Goal: Task Accomplishment & Management: Manage account settings

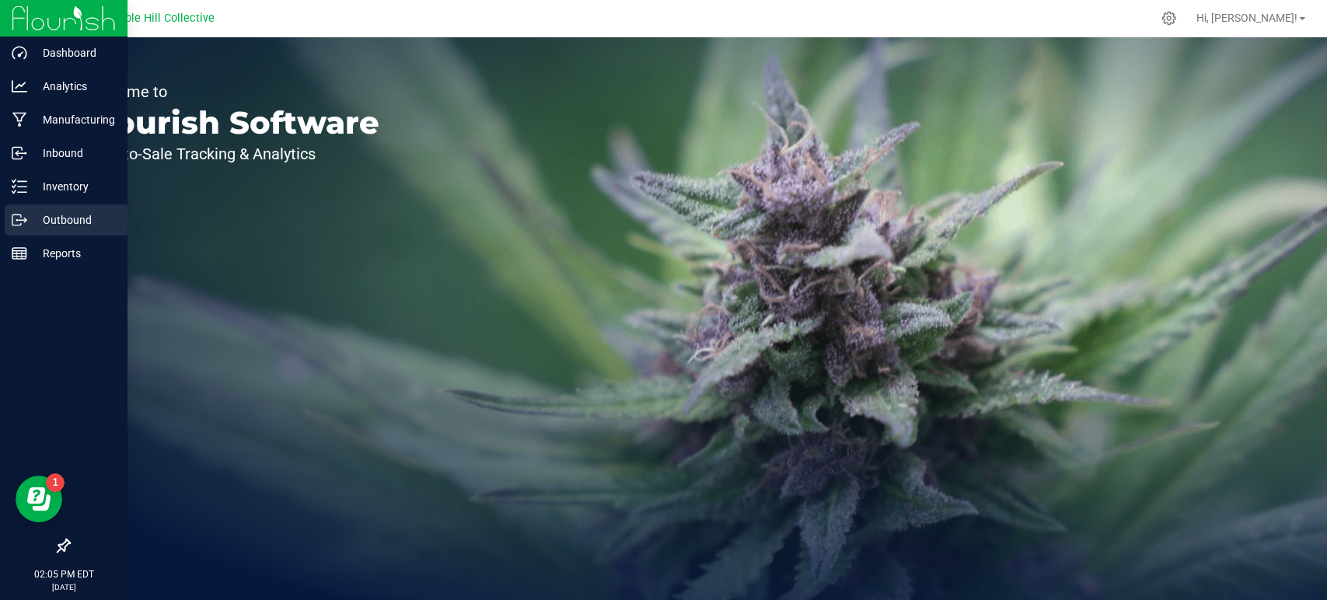
click at [29, 216] on p "Outbound" at bounding box center [73, 220] width 93 height 19
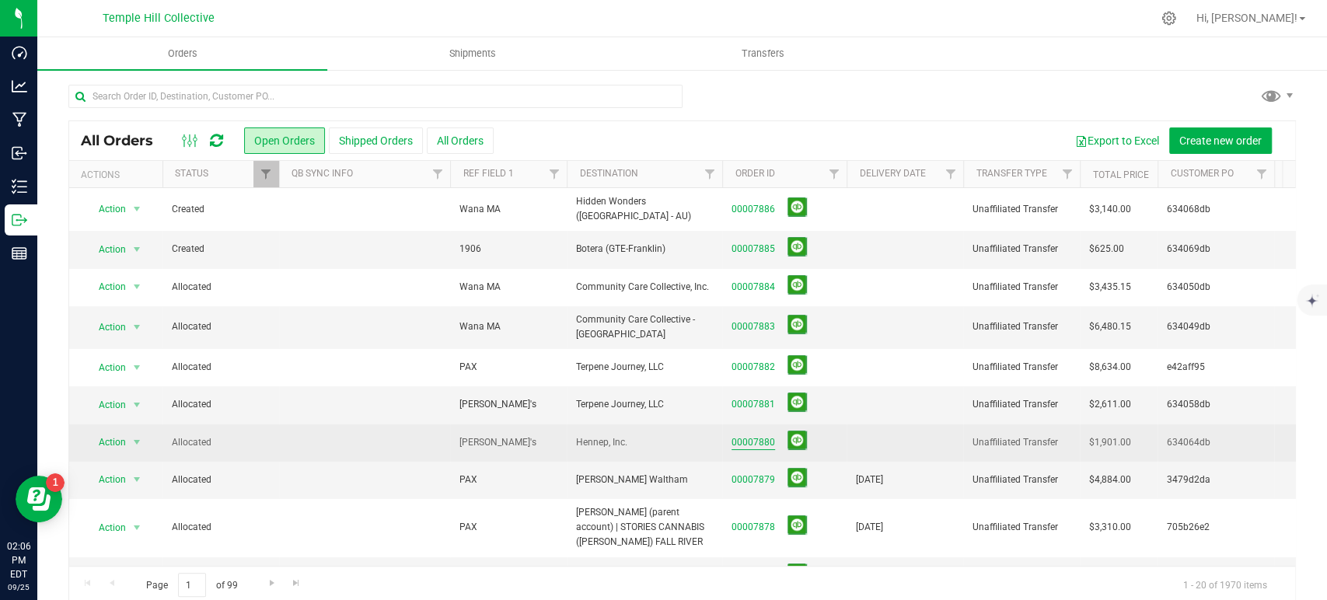
click at [753, 438] on link "00007880" at bounding box center [753, 442] width 44 height 15
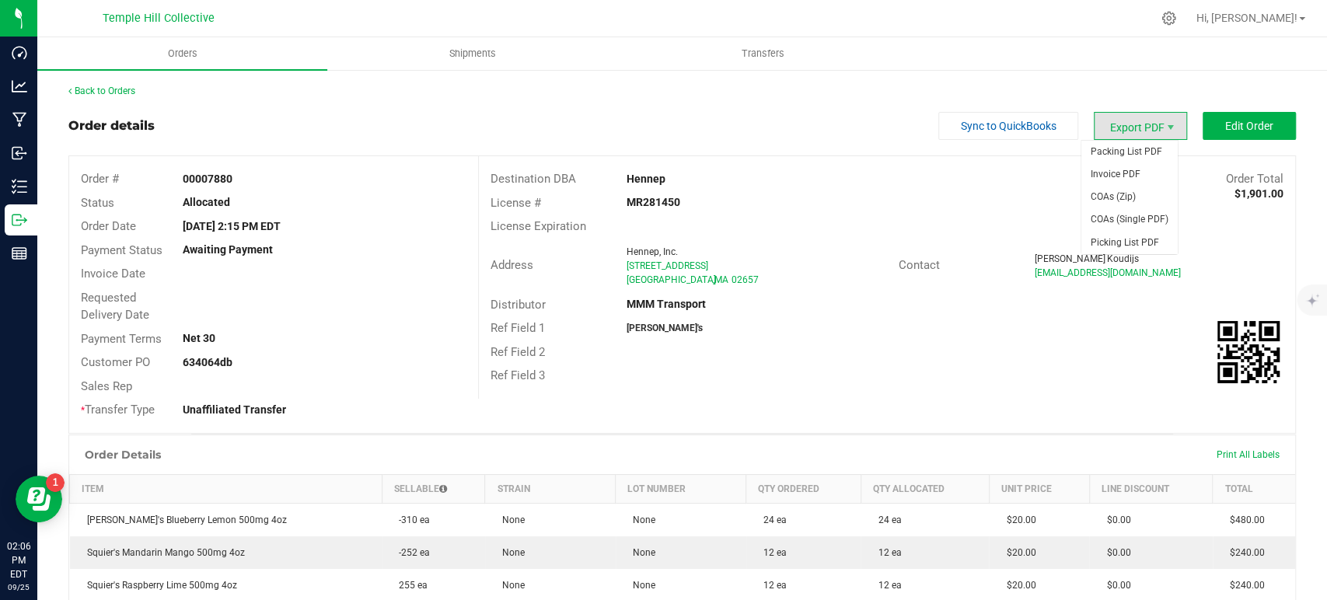
click at [1115, 129] on span "Export PDF" at bounding box center [1140, 126] width 93 height 28
click at [1113, 193] on span "COAs (Zip)" at bounding box center [1129, 197] width 96 height 23
click at [118, 89] on link "Back to Orders" at bounding box center [101, 91] width 67 height 11
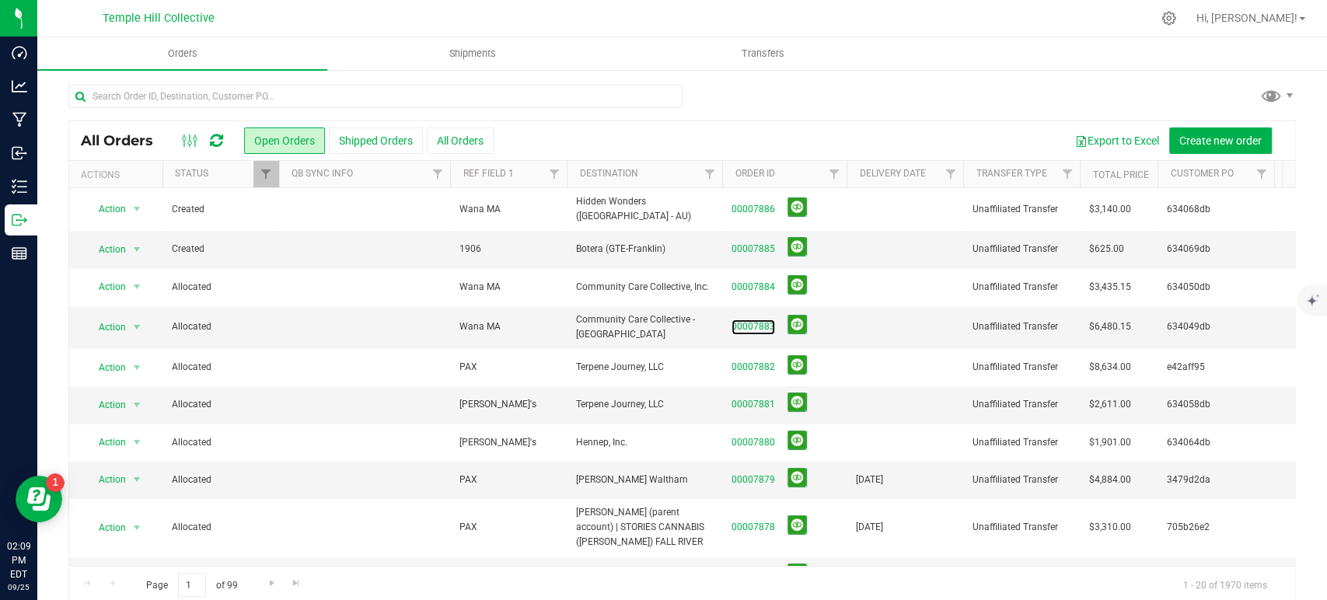
drag, startPoint x: 743, startPoint y: 324, endPoint x: 707, endPoint y: 330, distance: 36.2
click at [743, 323] on link "00007883" at bounding box center [753, 326] width 44 height 15
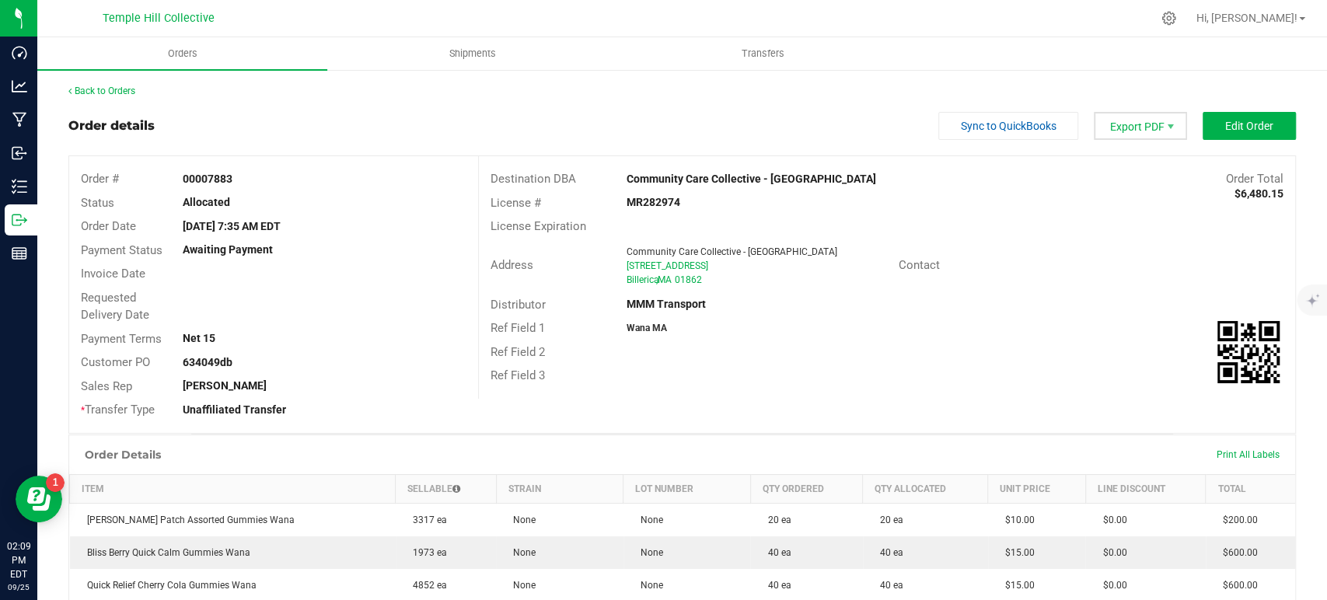
click at [1123, 135] on span "Export PDF" at bounding box center [1140, 126] width 93 height 28
click at [1136, 202] on span "COAs (Zip)" at bounding box center [1129, 197] width 96 height 23
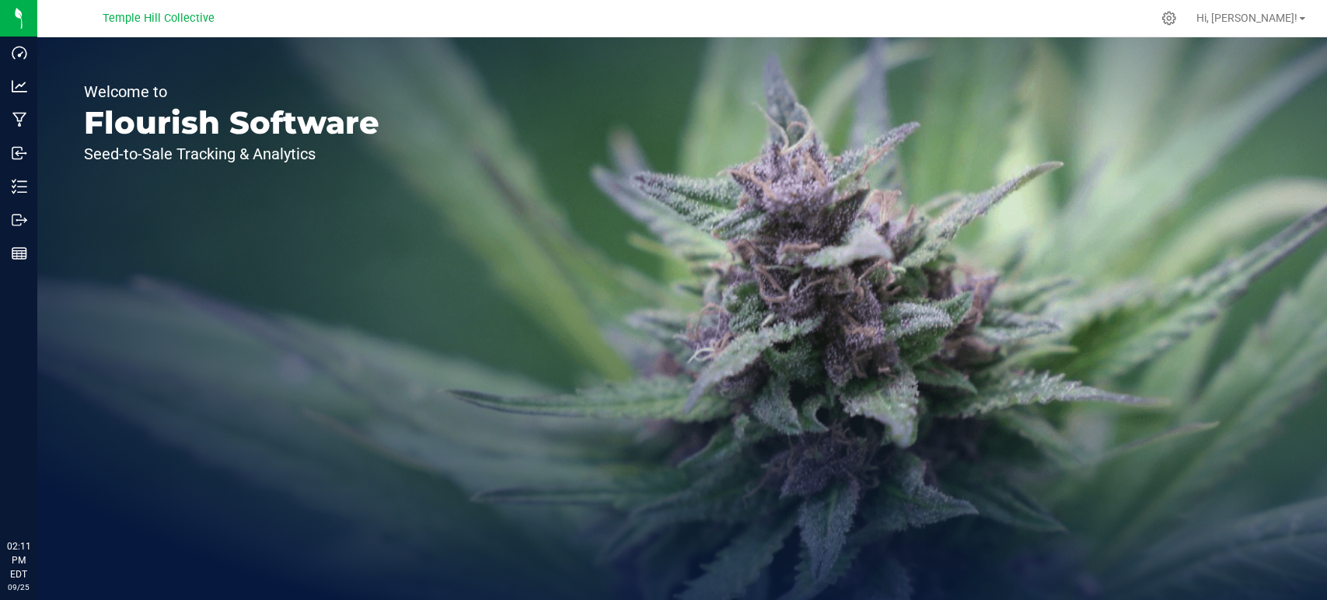
click at [37, 218] on div "Welcome to Flourish Software Seed-to-Sale Tracking & Analytics" at bounding box center [231, 318] width 389 height 563
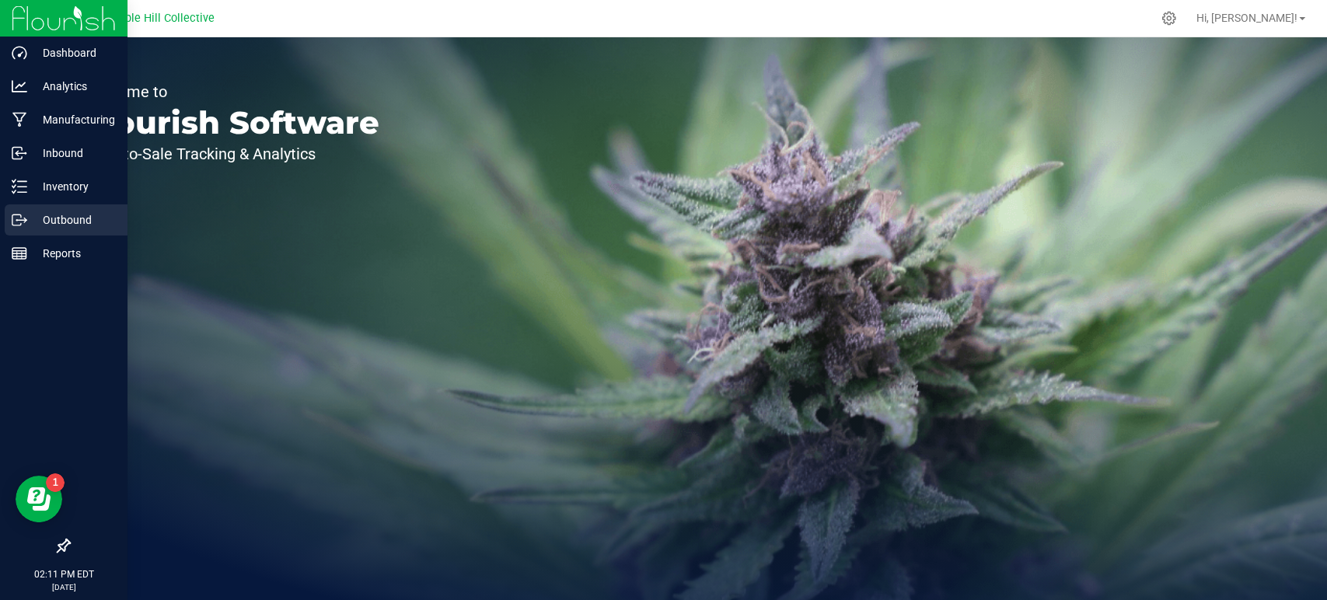
drag, startPoint x: 24, startPoint y: 222, endPoint x: 42, endPoint y: 222, distance: 17.9
click at [24, 222] on icon at bounding box center [20, 220] width 16 height 16
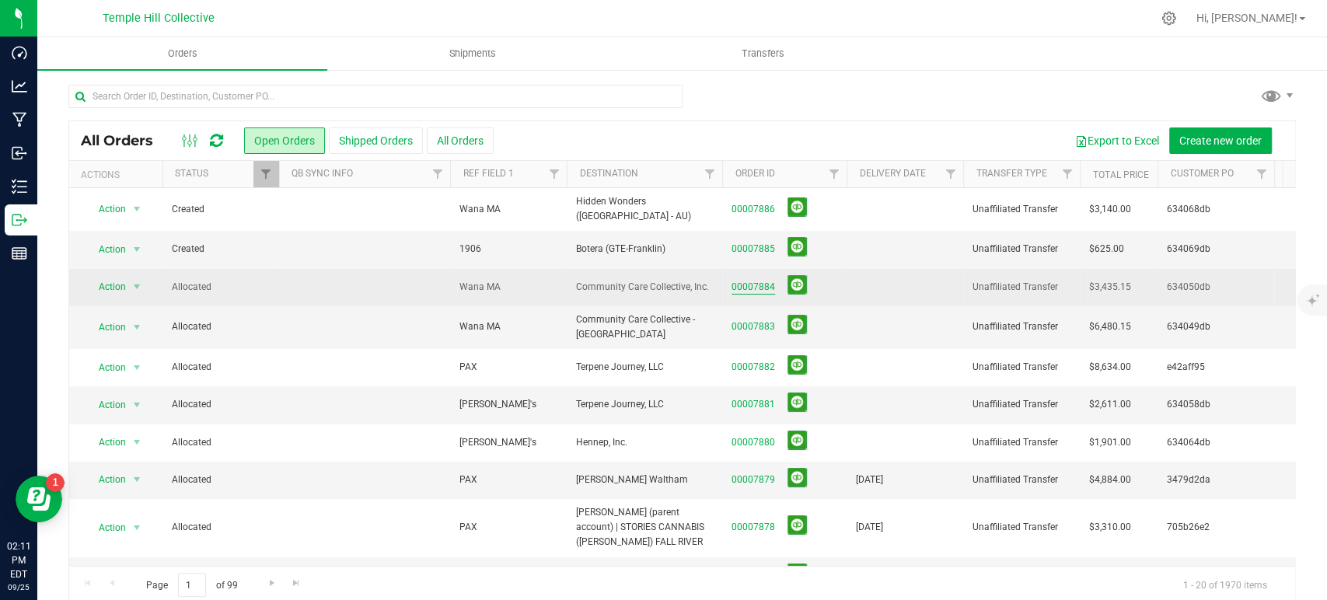
click at [747, 281] on link "00007884" at bounding box center [753, 287] width 44 height 15
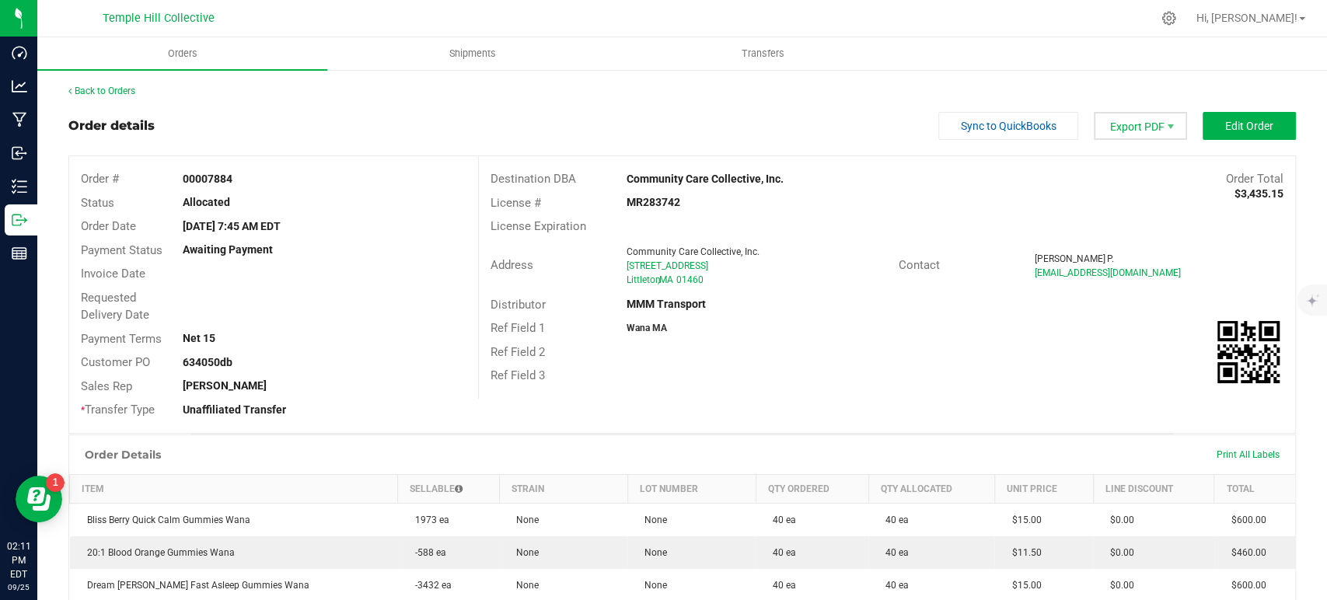
click at [1138, 132] on span "Export PDF" at bounding box center [1140, 126] width 93 height 28
click at [1140, 193] on span "COAs (Zip)" at bounding box center [1129, 197] width 96 height 23
click at [123, 84] on div "Back to Orders" at bounding box center [681, 91] width 1227 height 14
click at [124, 93] on link "Back to Orders" at bounding box center [101, 91] width 67 height 11
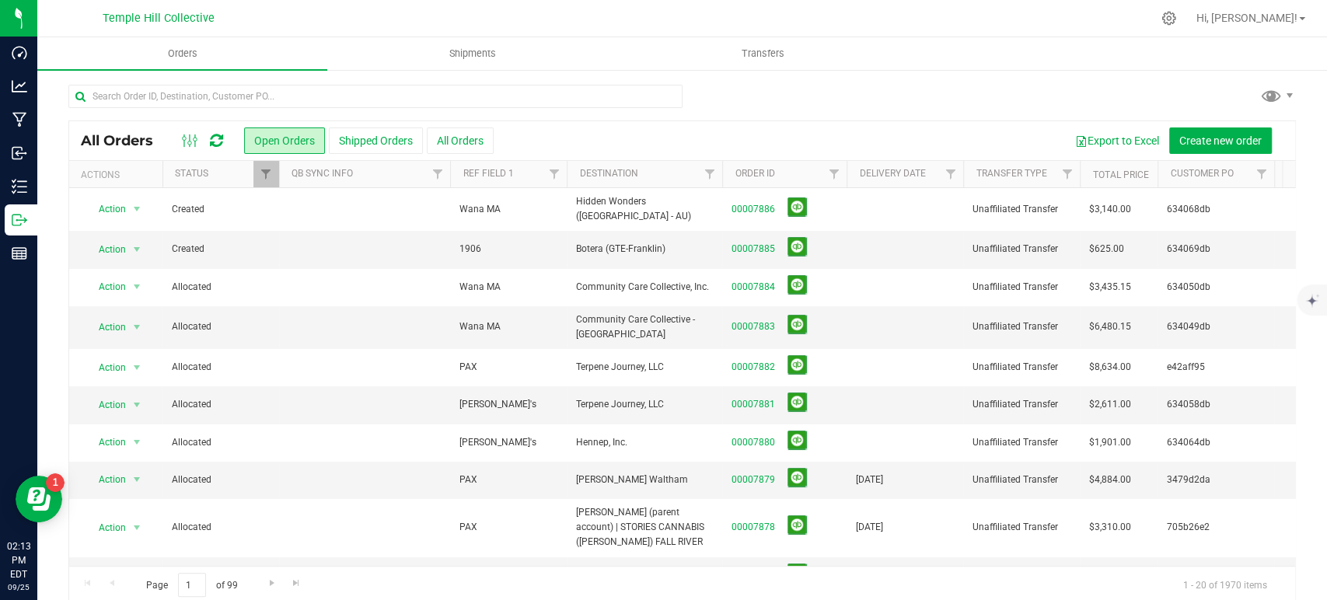
drag, startPoint x: 864, startPoint y: 110, endPoint x: 916, endPoint y: 109, distance: 52.1
click at [864, 110] on div at bounding box center [681, 103] width 1227 height 36
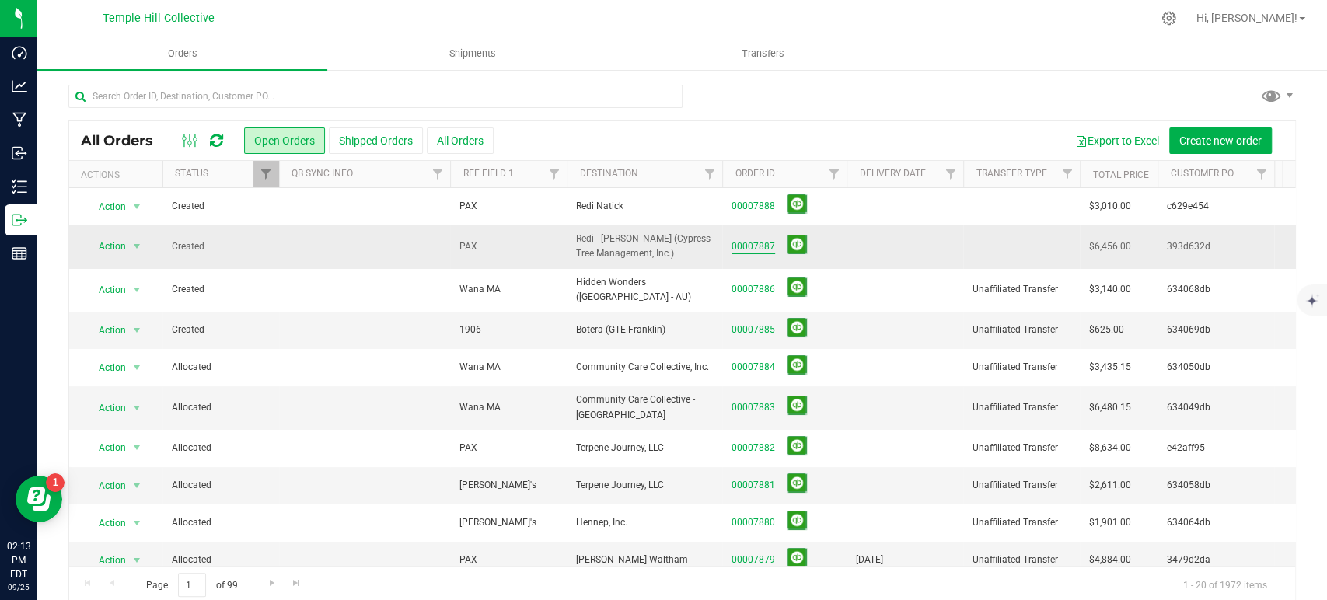
click at [764, 242] on link "00007887" at bounding box center [753, 246] width 44 height 15
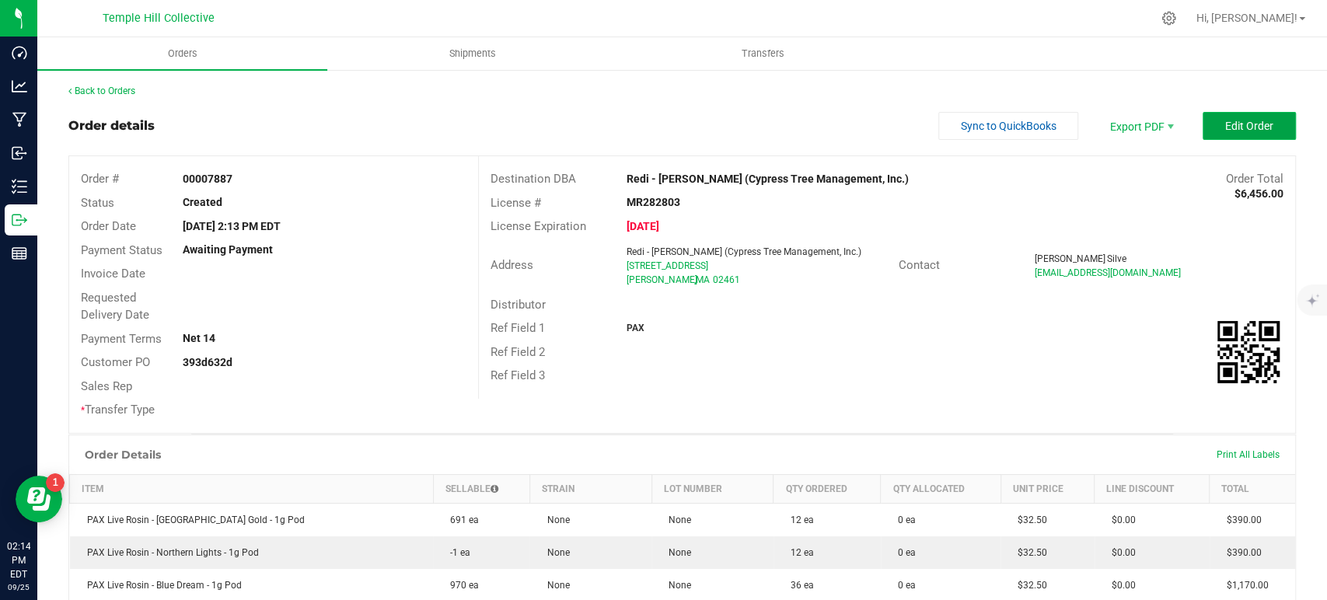
click at [1205, 128] on button "Edit Order" at bounding box center [1249, 126] width 93 height 28
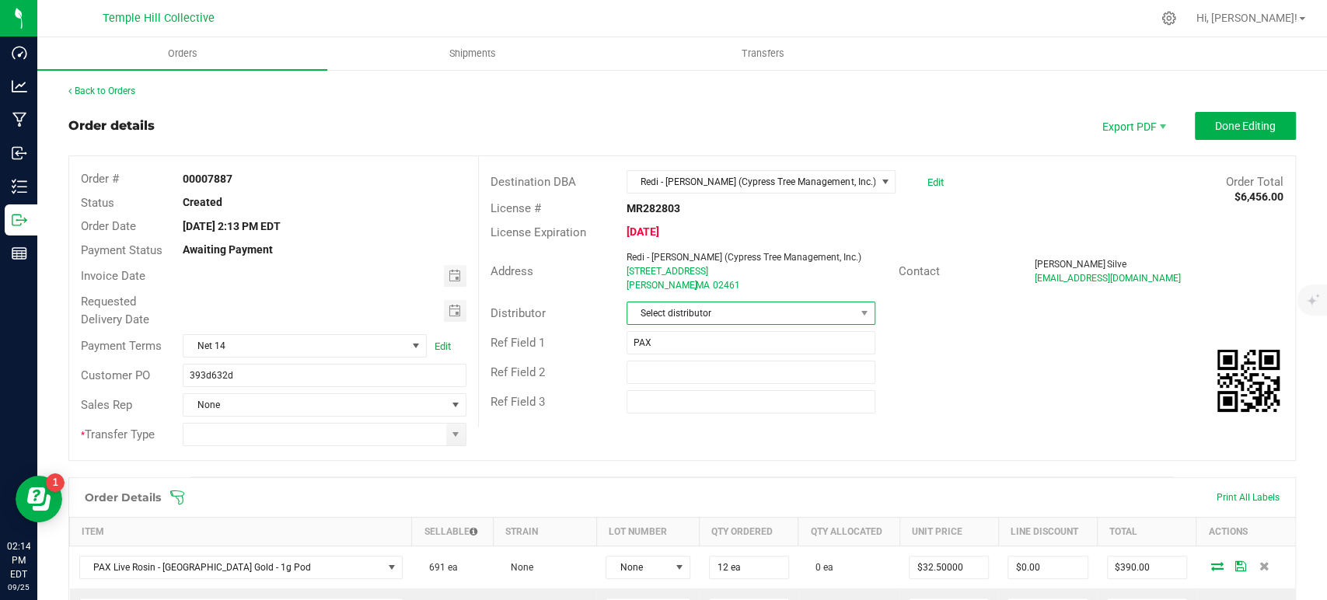
click at [675, 304] on span "Select distributor" at bounding box center [741, 313] width 228 height 22
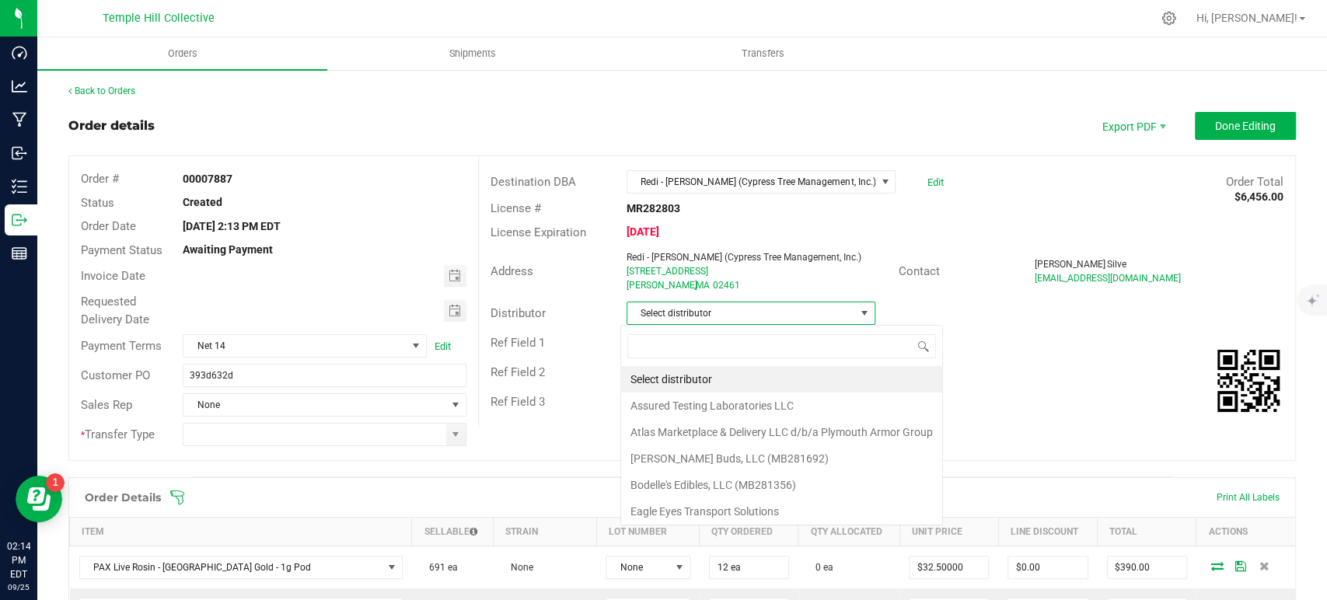
scroll to position [23, 246]
type input "mmm"
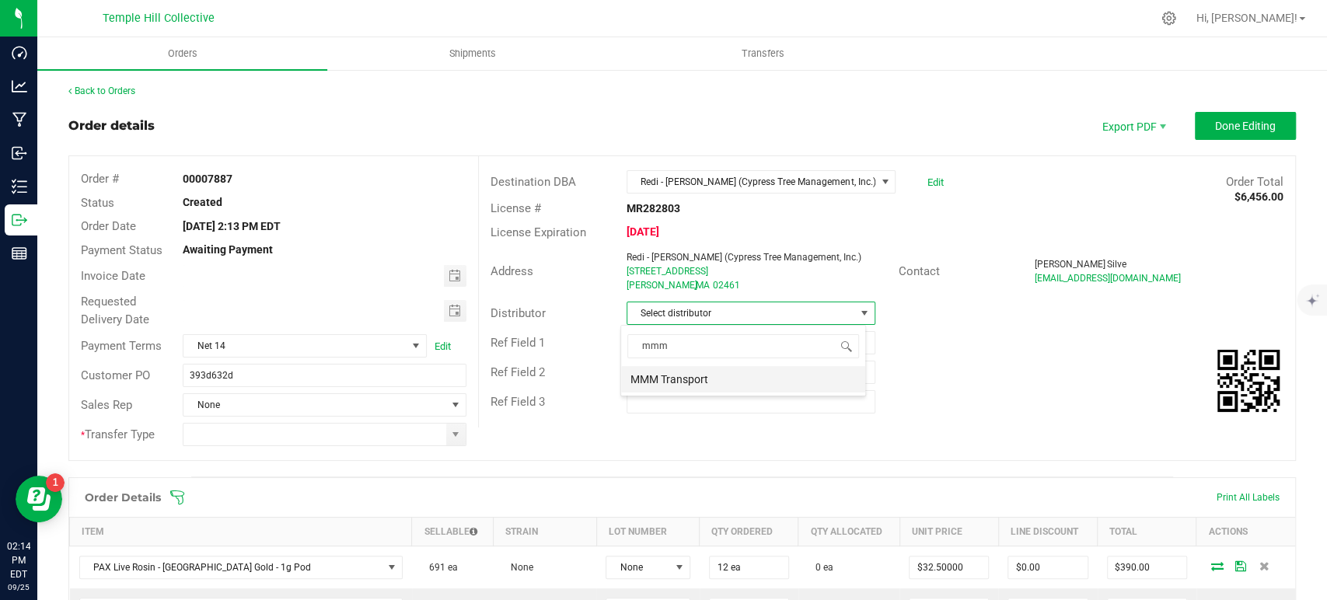
click at [682, 378] on li "MMM Transport" at bounding box center [743, 379] width 244 height 26
click at [449, 439] on span at bounding box center [455, 434] width 12 height 12
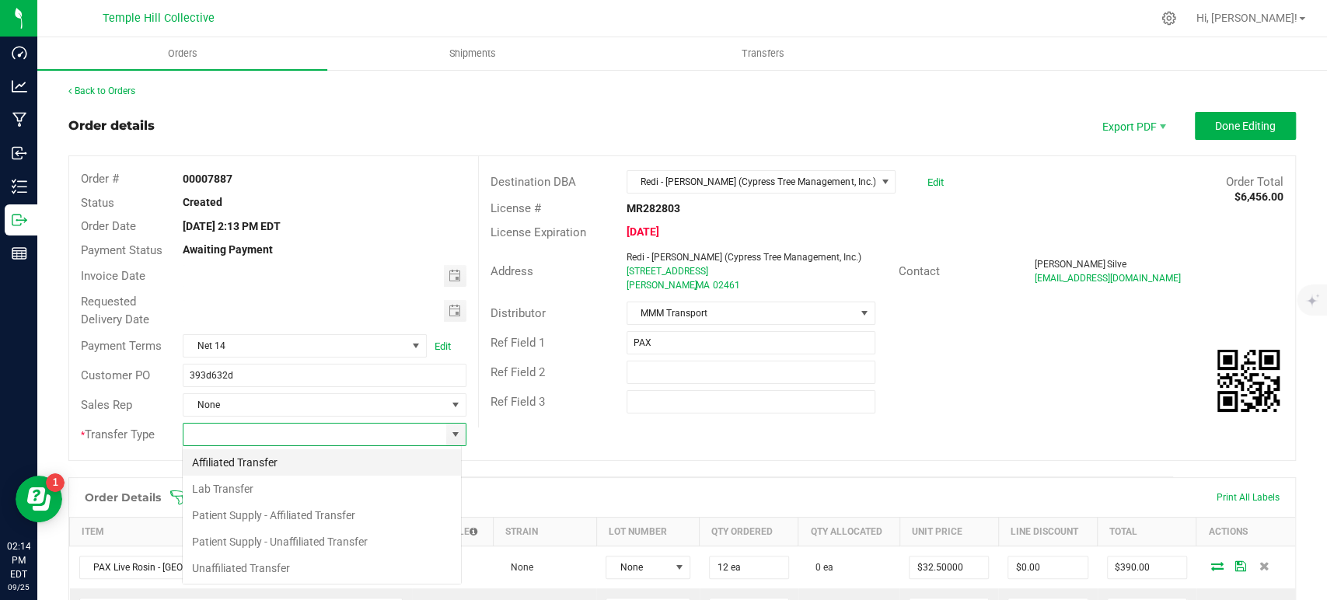
scroll to position [23, 280]
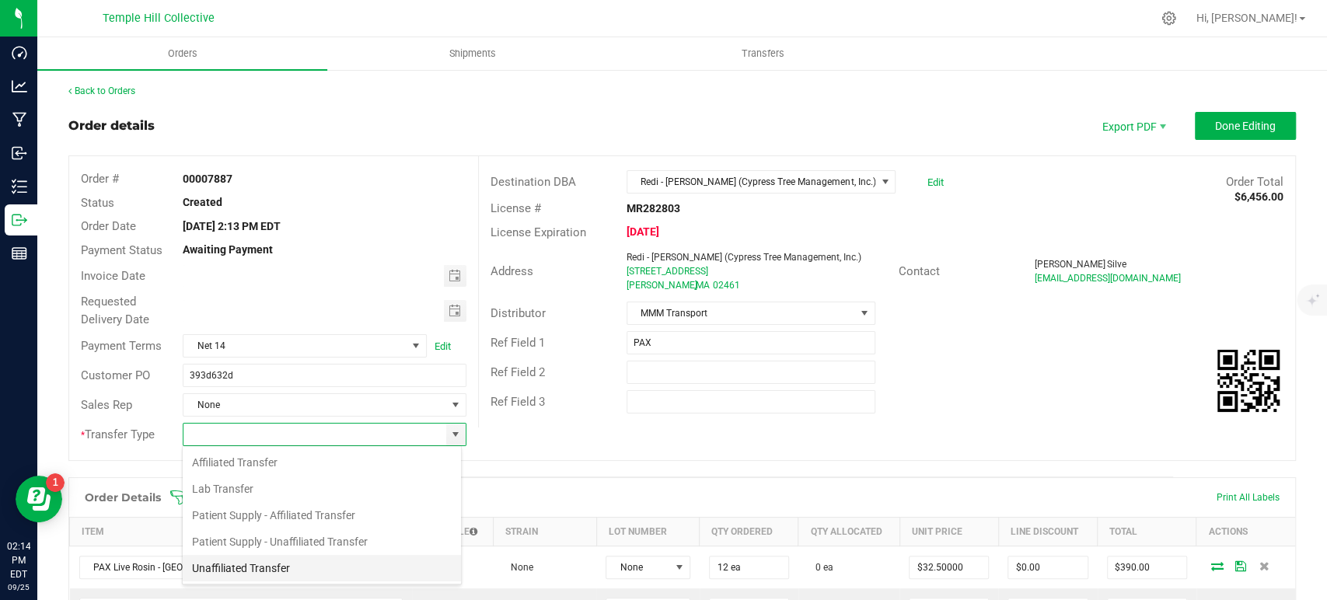
click at [250, 563] on li "Unaffiliated Transfer" at bounding box center [322, 568] width 278 height 26
type input "Unaffiliated Transfer"
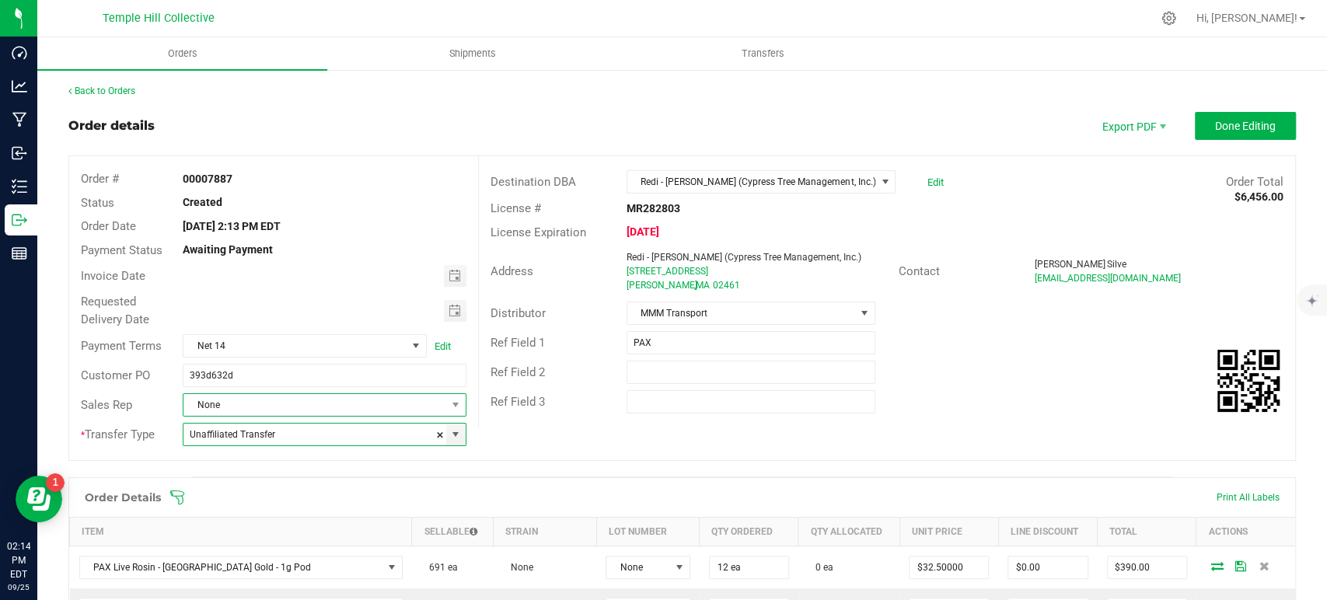
click at [269, 398] on span "None" at bounding box center [314, 405] width 262 height 22
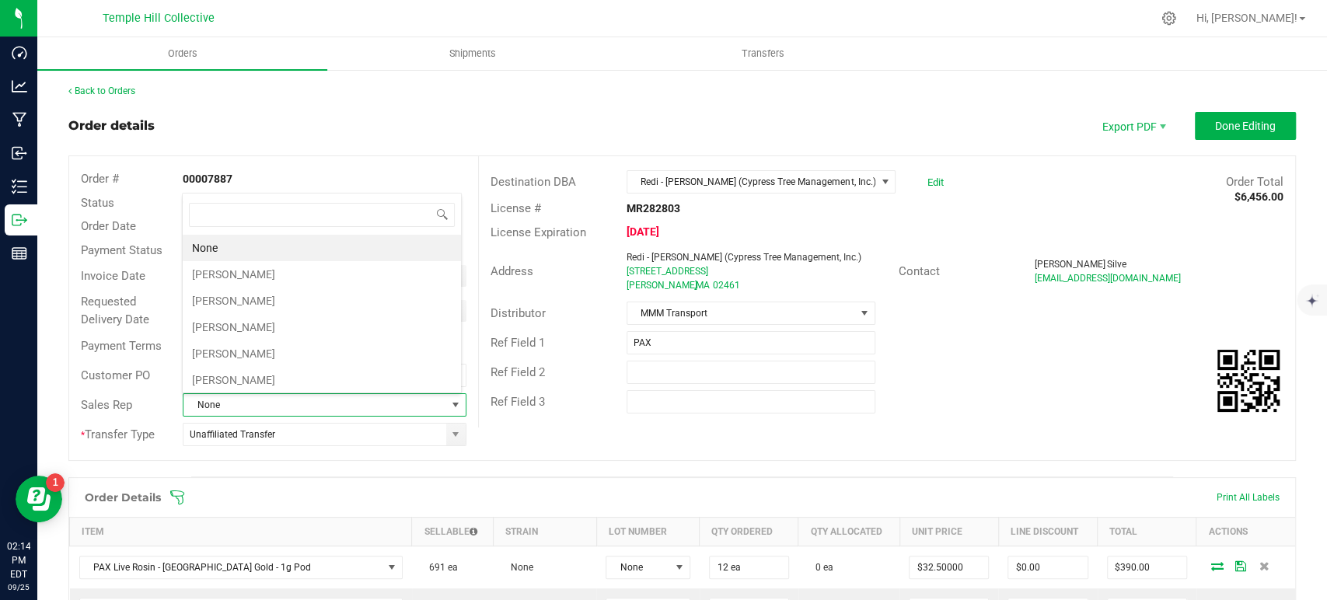
scroll to position [23, 276]
type input "marc"
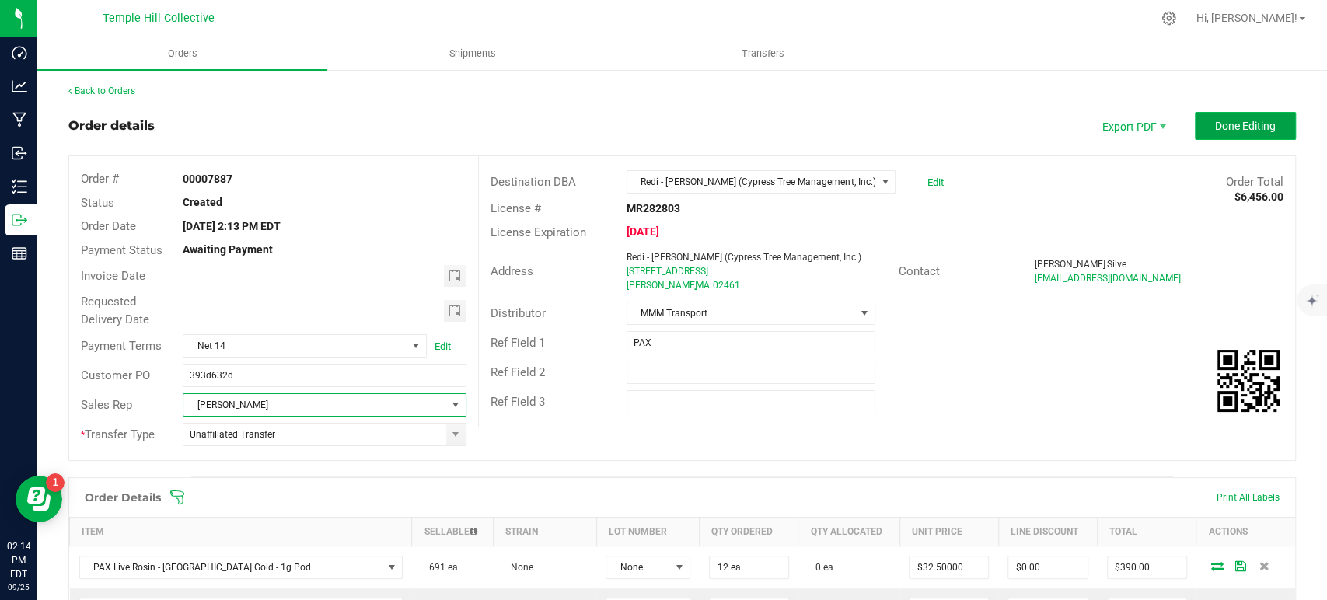
click at [1257, 127] on span "Done Editing" at bounding box center [1245, 126] width 61 height 12
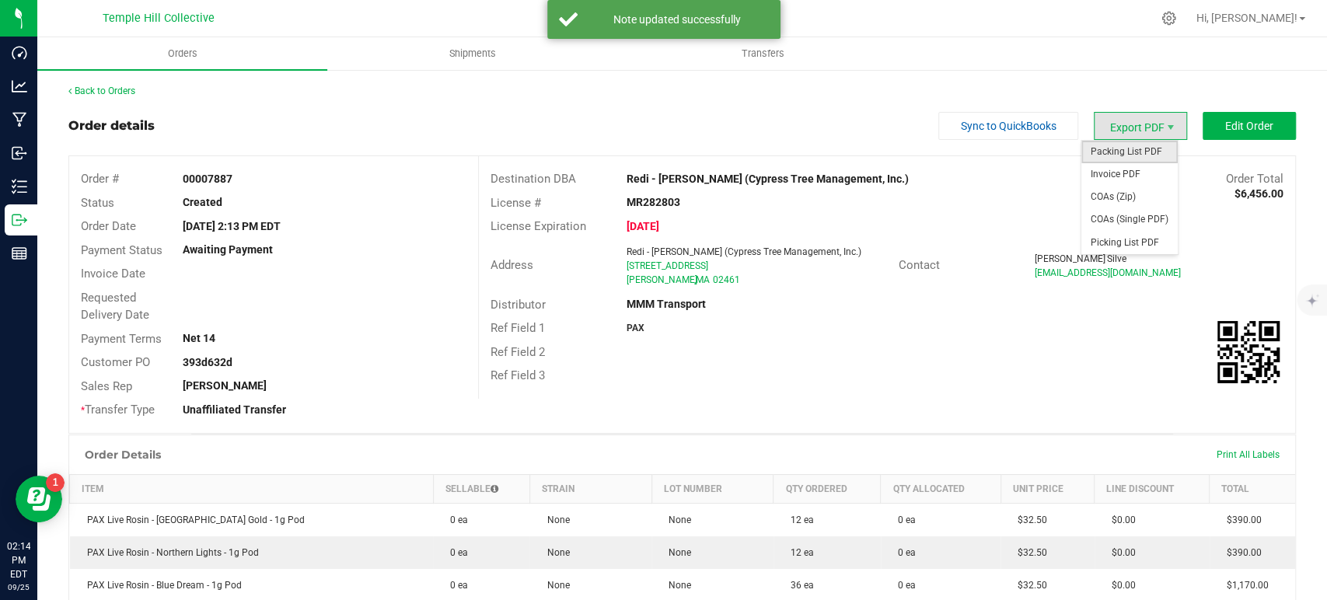
click at [1109, 147] on span "Packing List PDF" at bounding box center [1129, 152] width 96 height 23
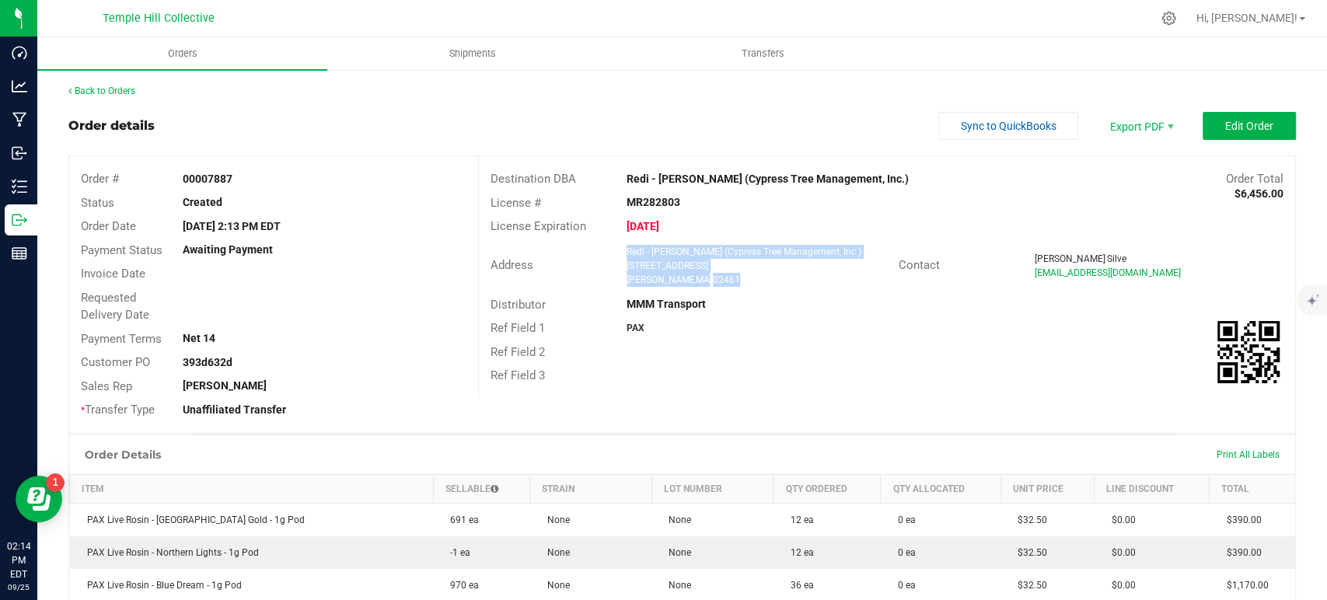
drag, startPoint x: 708, startPoint y: 279, endPoint x: 620, endPoint y: 250, distance: 92.7
click at [627, 250] on ngx-name-and-address "Redi - [PERSON_NAME] (Cypress Tree Management, Inc.) [STREET_ADDRESS]" at bounding box center [757, 266] width 260 height 42
copy ngx-name-and-address "Redi - [PERSON_NAME] (Cypress Tree Management, Inc.) [STREET_ADDRESS]"
click at [644, 204] on strong "MR282803" at bounding box center [654, 202] width 54 height 12
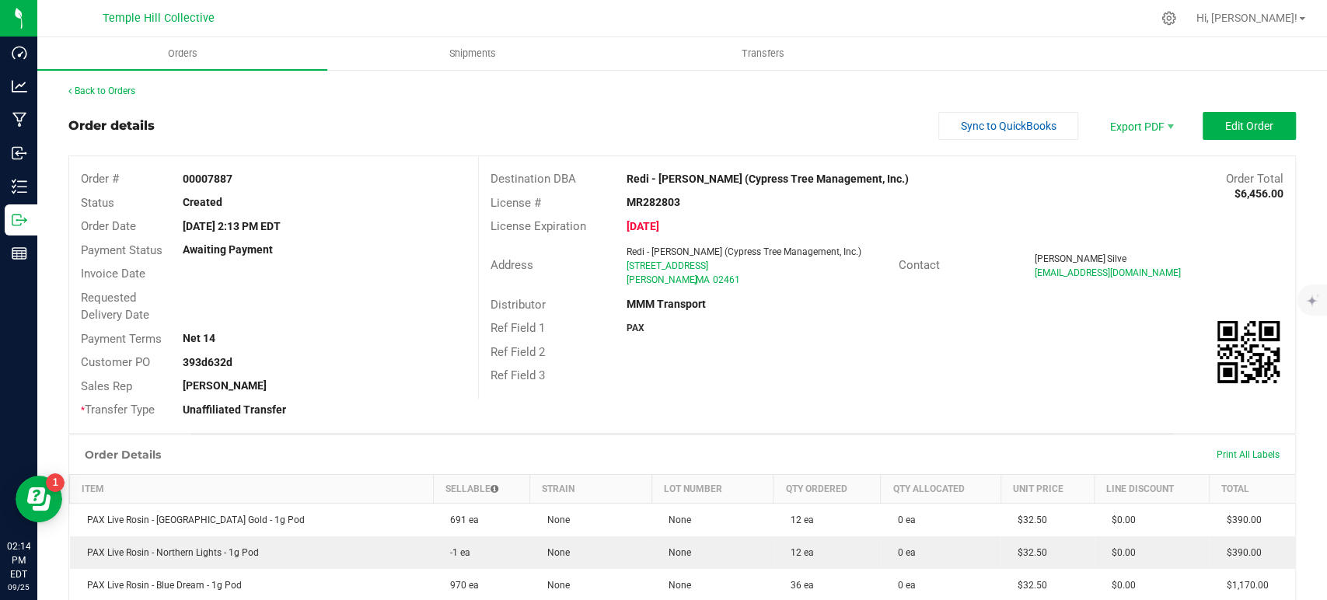
copy strong "MR282803"
click at [133, 88] on link "Back to Orders" at bounding box center [101, 91] width 67 height 11
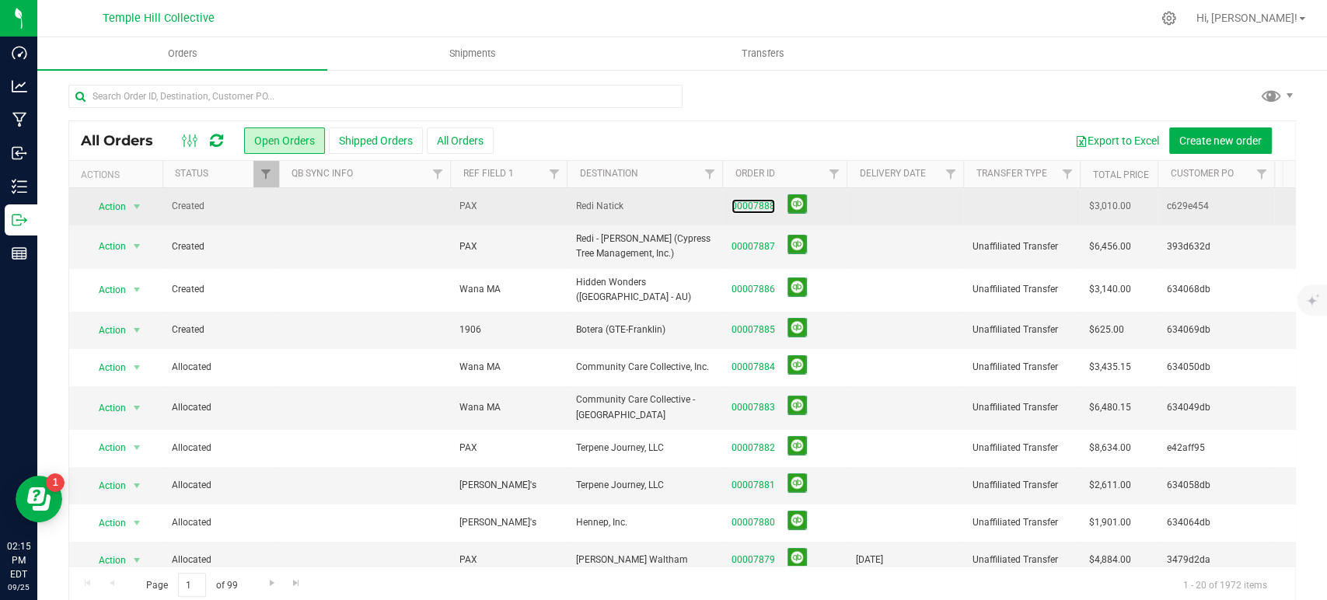
drag, startPoint x: 759, startPoint y: 204, endPoint x: 779, endPoint y: 204, distance: 19.4
click at [760, 204] on link "00007888" at bounding box center [753, 206] width 44 height 15
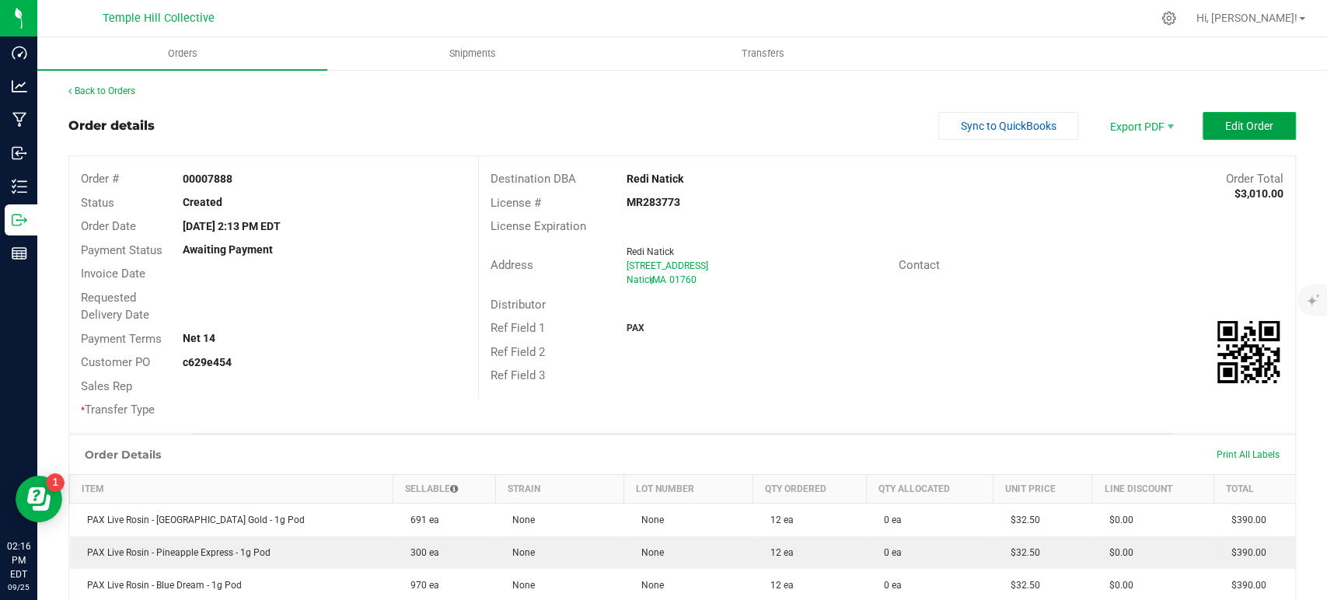
click at [1245, 121] on span "Edit Order" at bounding box center [1249, 126] width 48 height 12
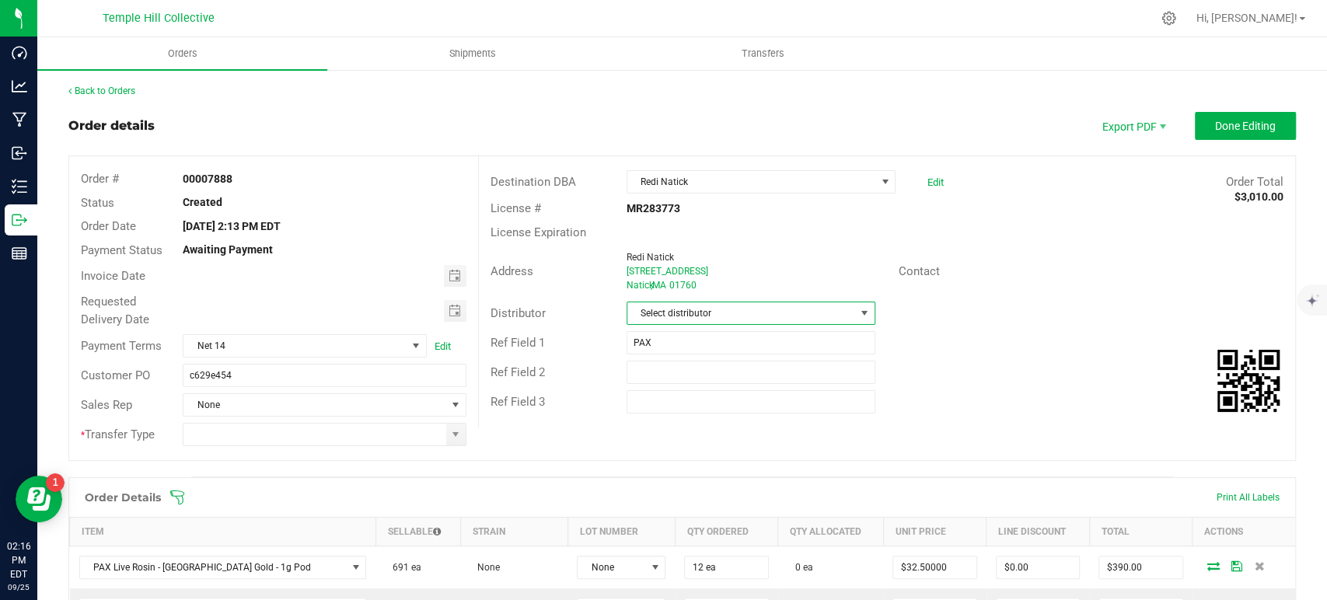
click at [699, 313] on span "Select distributor" at bounding box center [741, 313] width 228 height 22
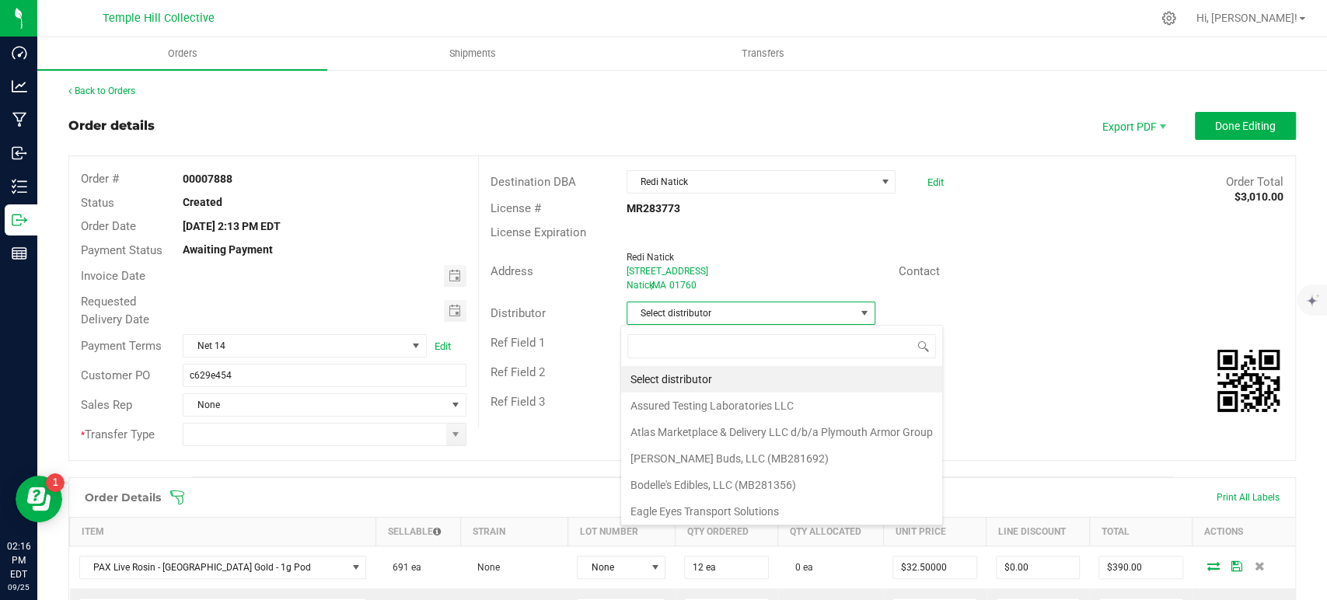
scroll to position [23, 246]
type input "mmm"
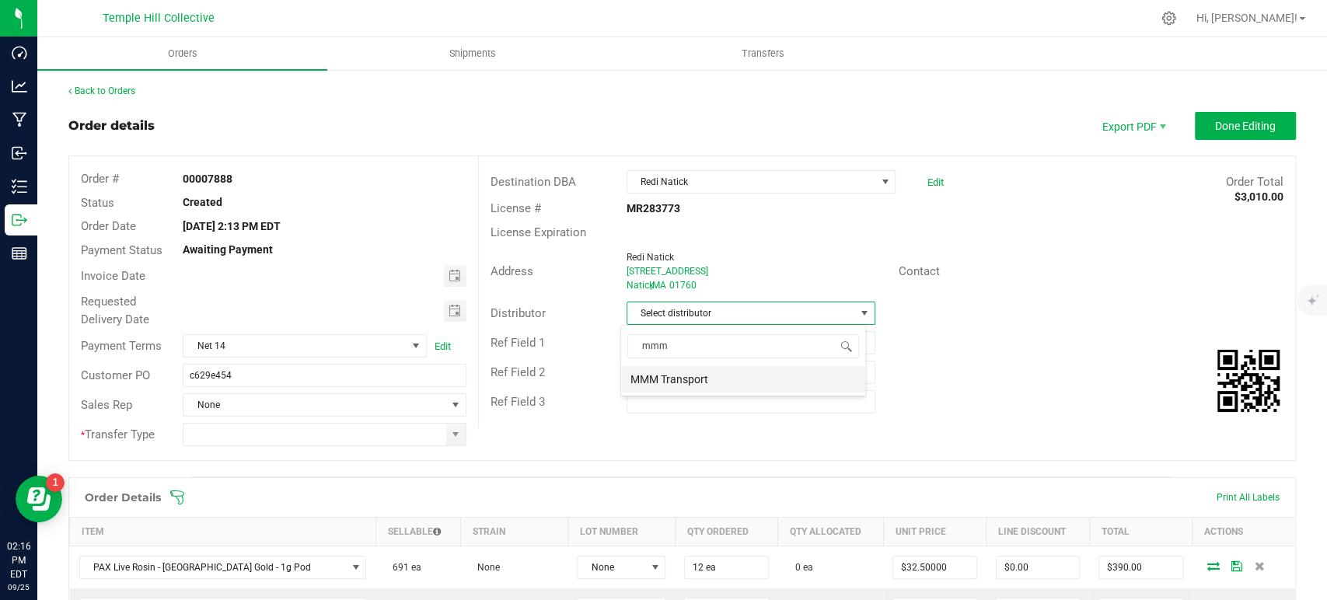
click at [700, 379] on li "MMM Transport" at bounding box center [743, 379] width 244 height 26
click at [453, 435] on span at bounding box center [455, 434] width 12 height 12
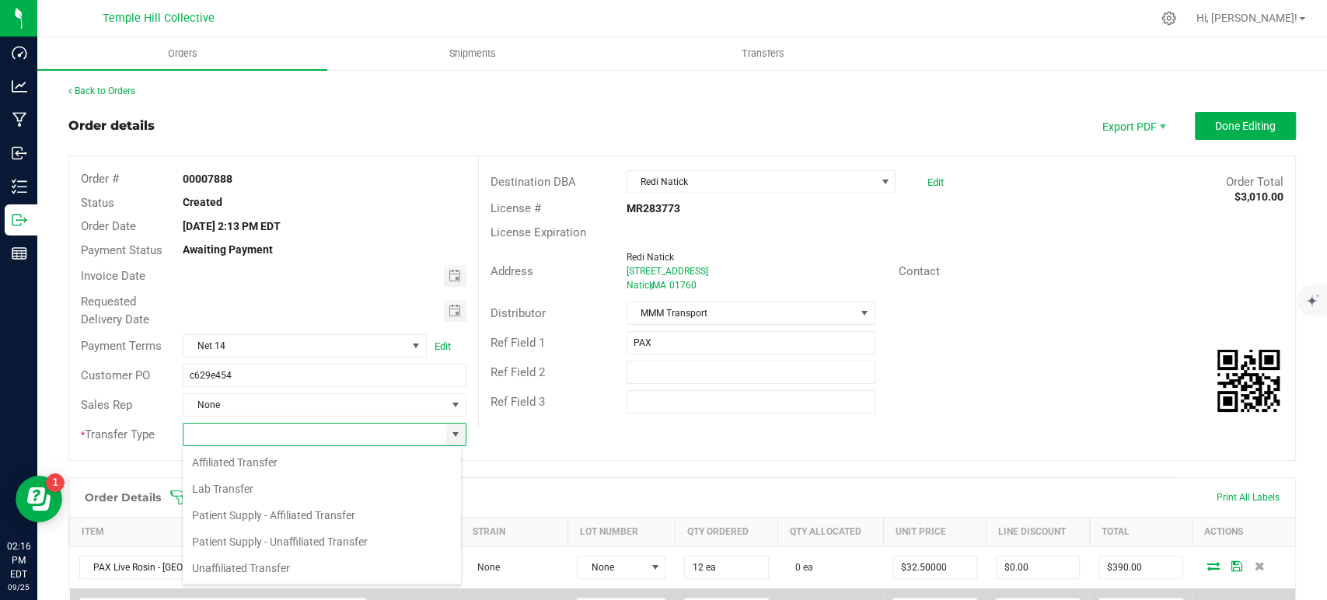
scroll to position [23, 280]
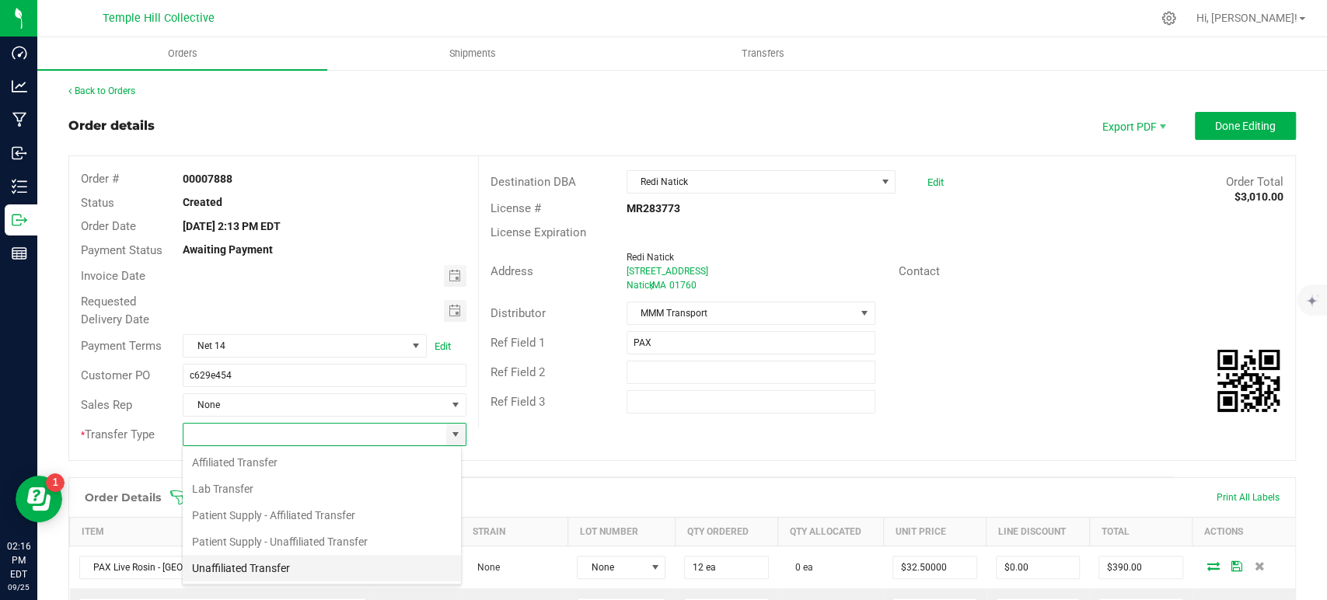
click at [312, 566] on li "Unaffiliated Transfer" at bounding box center [322, 568] width 278 height 26
type input "Unaffiliated Transfer"
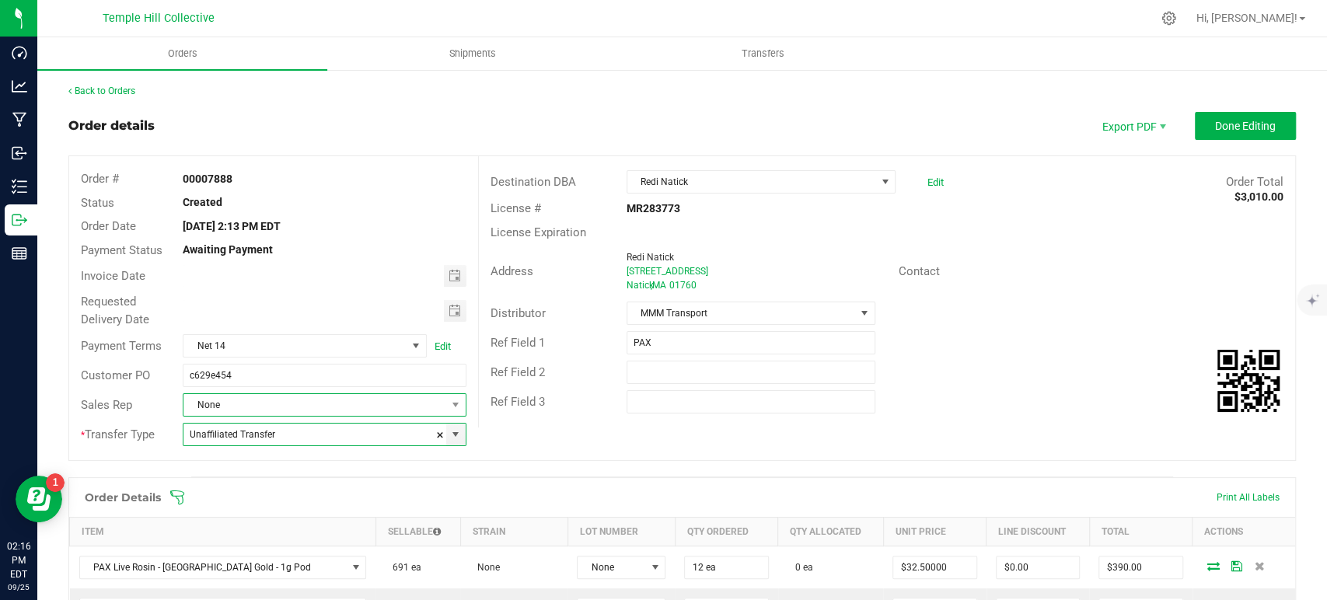
click at [300, 405] on span "None" at bounding box center [314, 405] width 262 height 22
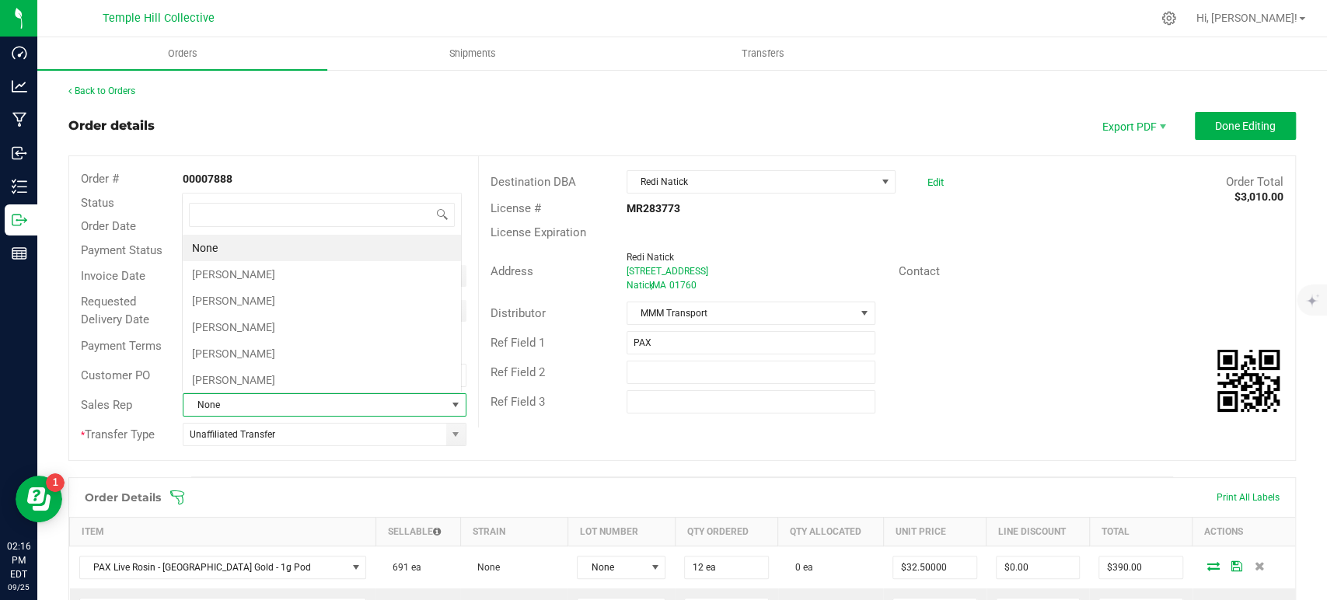
scroll to position [23, 276]
type input "marc"
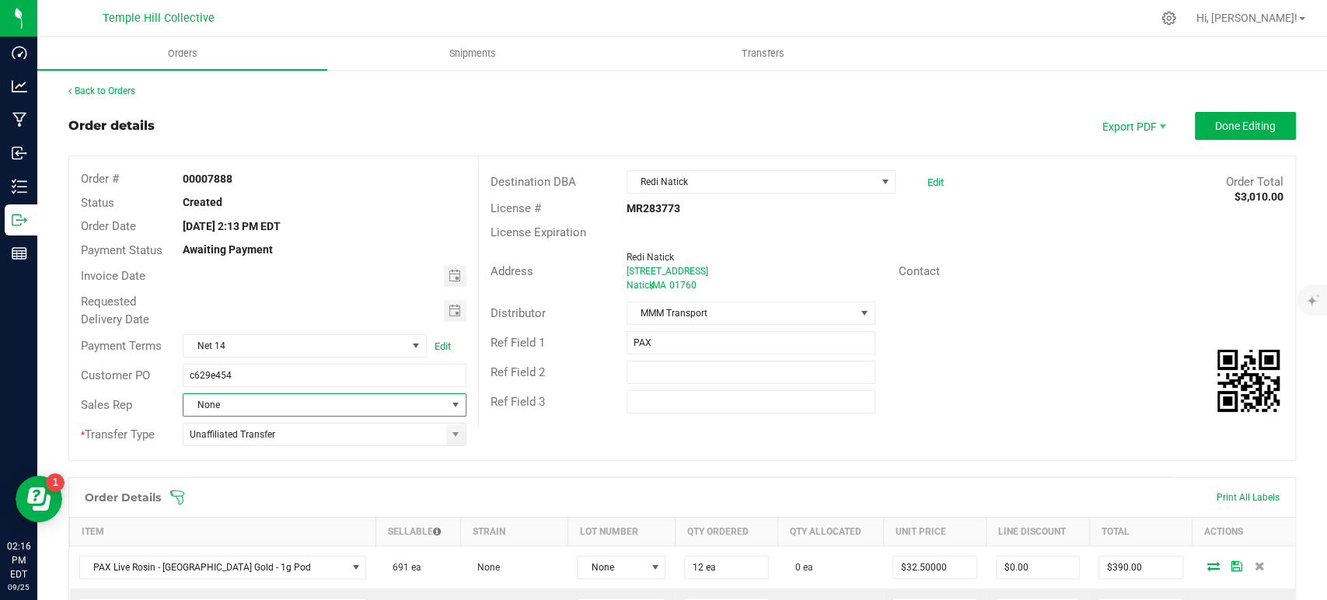
click at [417, 410] on span "None" at bounding box center [314, 405] width 262 height 22
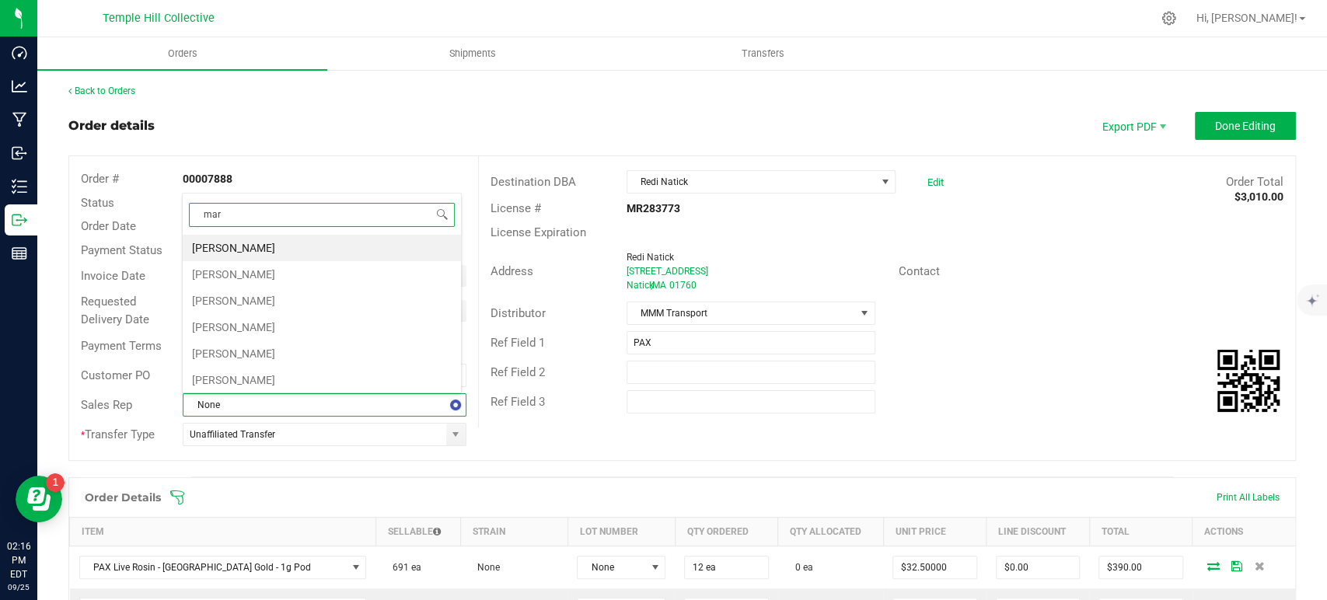
type input "marc"
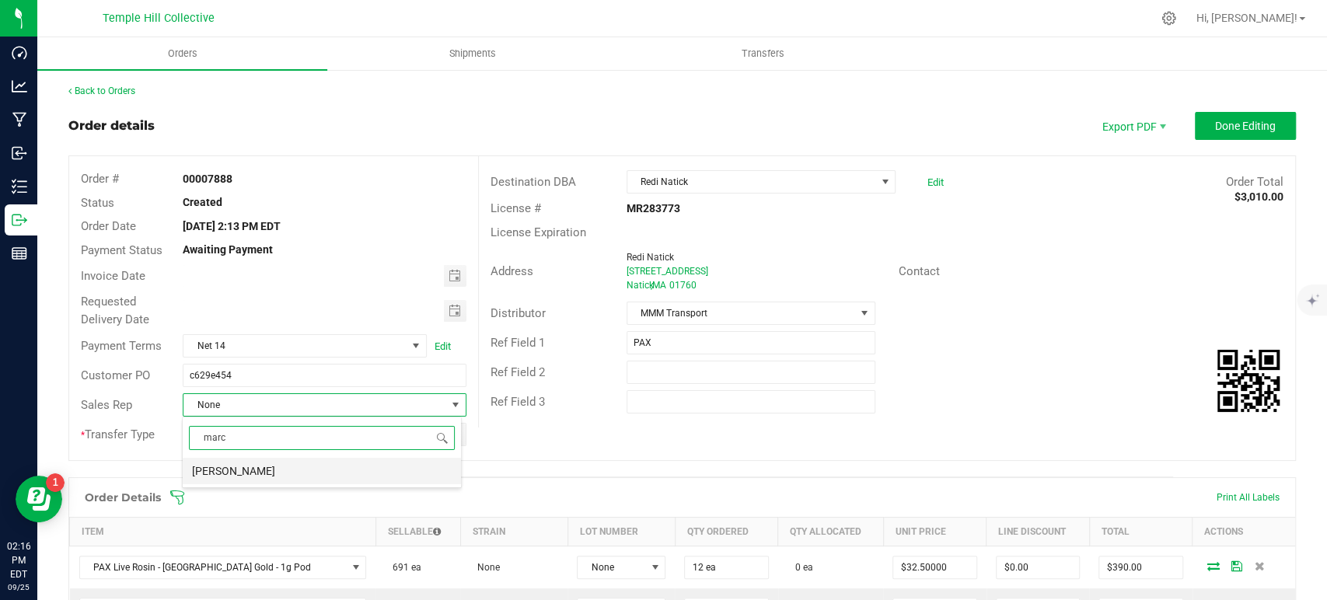
click at [314, 470] on li "[PERSON_NAME]" at bounding box center [322, 471] width 278 height 26
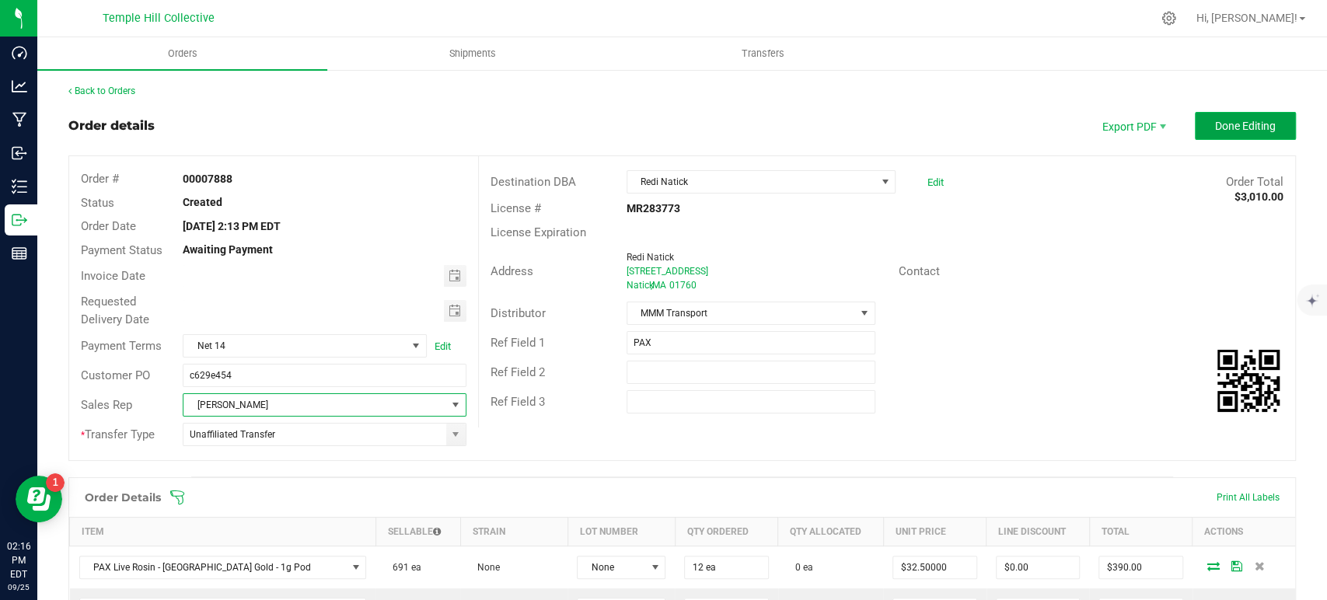
click at [1227, 123] on span "Done Editing" at bounding box center [1245, 126] width 61 height 12
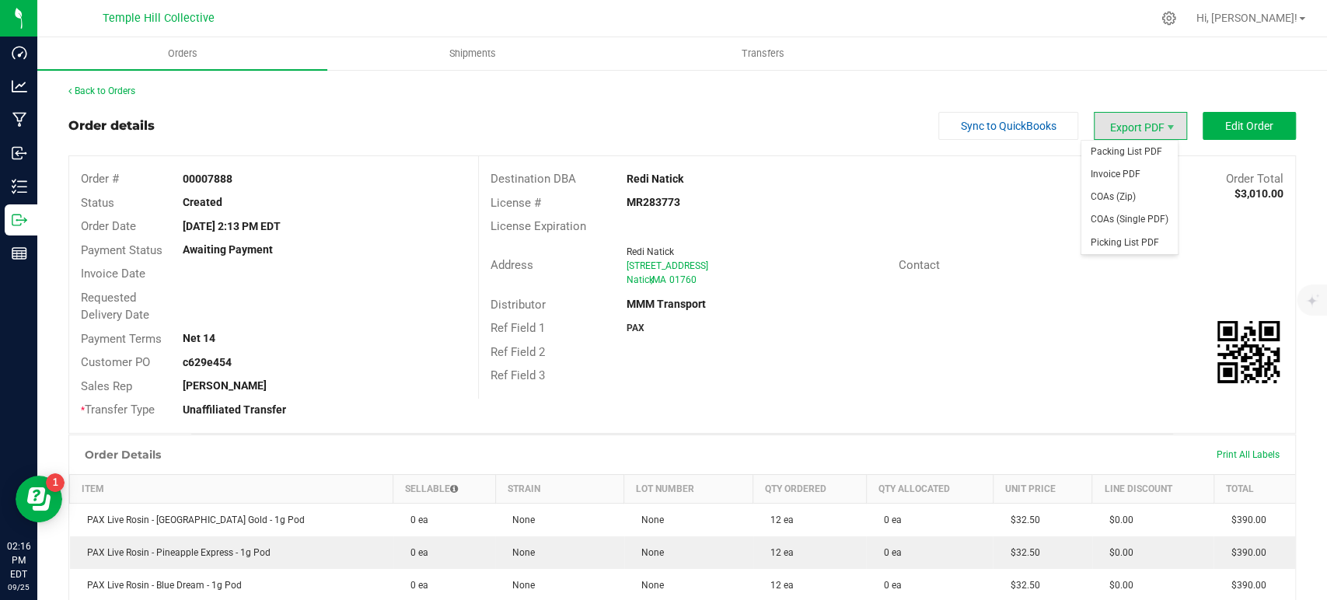
click at [1118, 126] on span "Export PDF" at bounding box center [1140, 126] width 93 height 28
click at [1117, 156] on span "Packing List PDF" at bounding box center [1129, 152] width 96 height 23
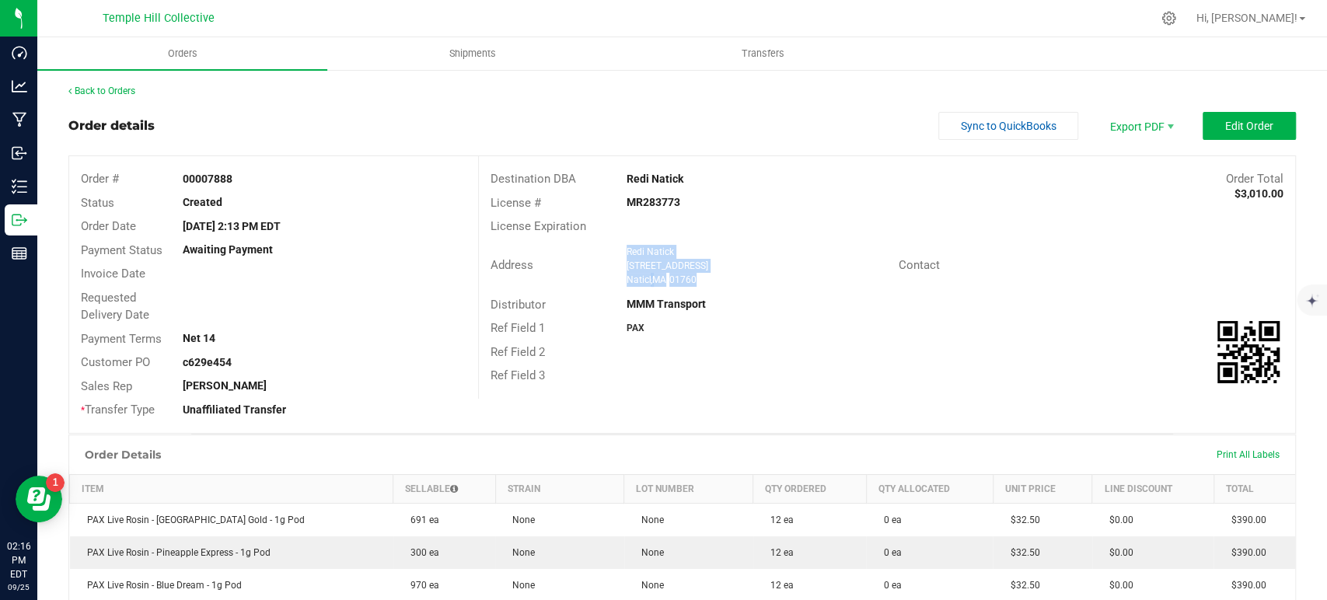
drag, startPoint x: 703, startPoint y: 280, endPoint x: 616, endPoint y: 252, distance: 90.7
click at [619, 252] on div "Redi Natick [STREET_ADDRESS]" at bounding box center [759, 266] width 280 height 42
copy ngx-name-and-address "Redi Natick [STREET_ADDRESS]"
click at [635, 197] on strong "MR283773" at bounding box center [654, 202] width 54 height 12
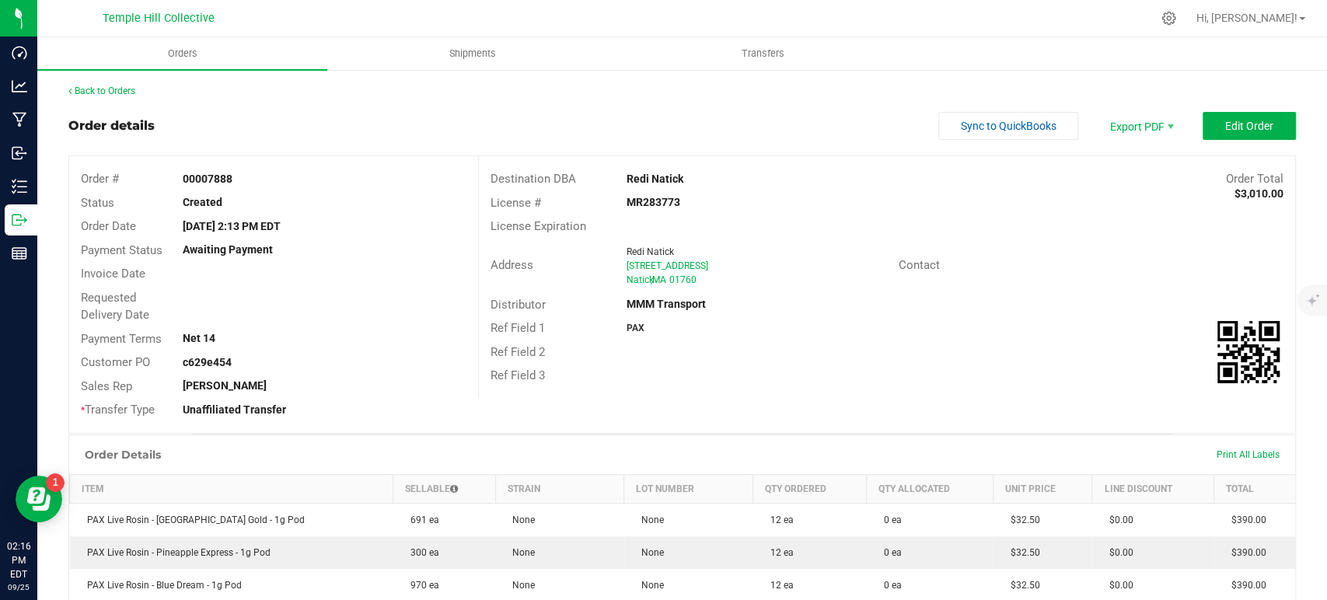
copy strong "MR283773"
click at [135, 90] on link "Back to Orders" at bounding box center [101, 91] width 67 height 11
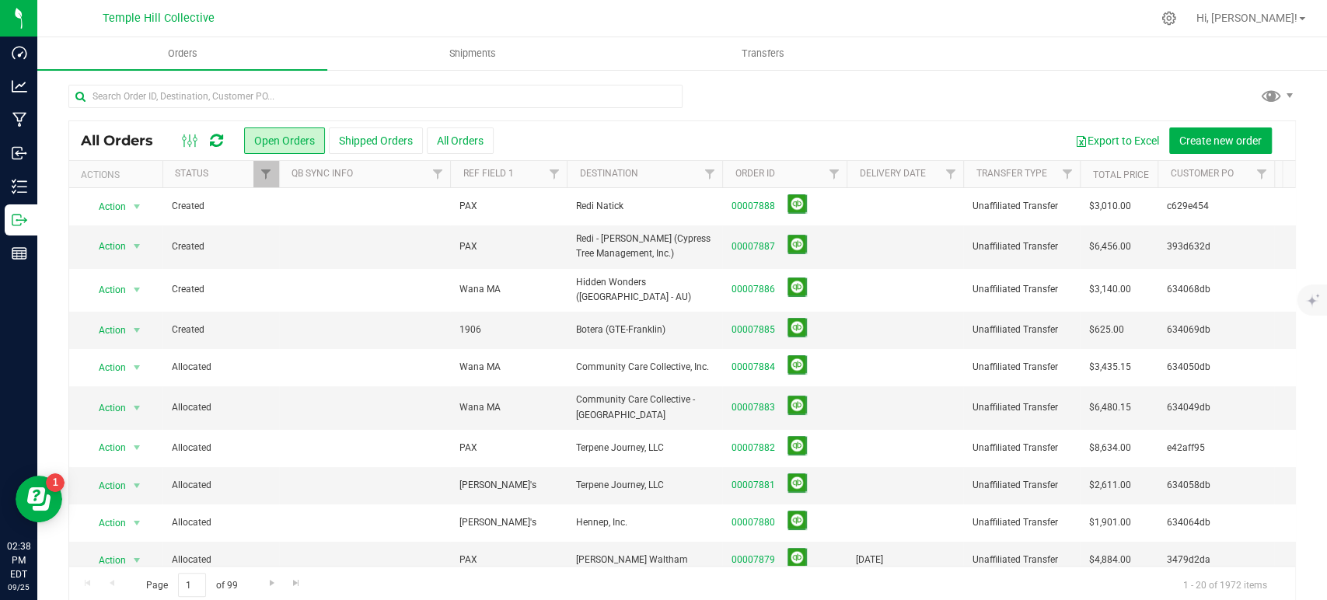
drag, startPoint x: 757, startPoint y: 459, endPoint x: 571, endPoint y: 583, distance: 224.2
click at [773, 92] on div at bounding box center [681, 103] width 1227 height 36
